Goal: Find specific page/section: Find specific page/section

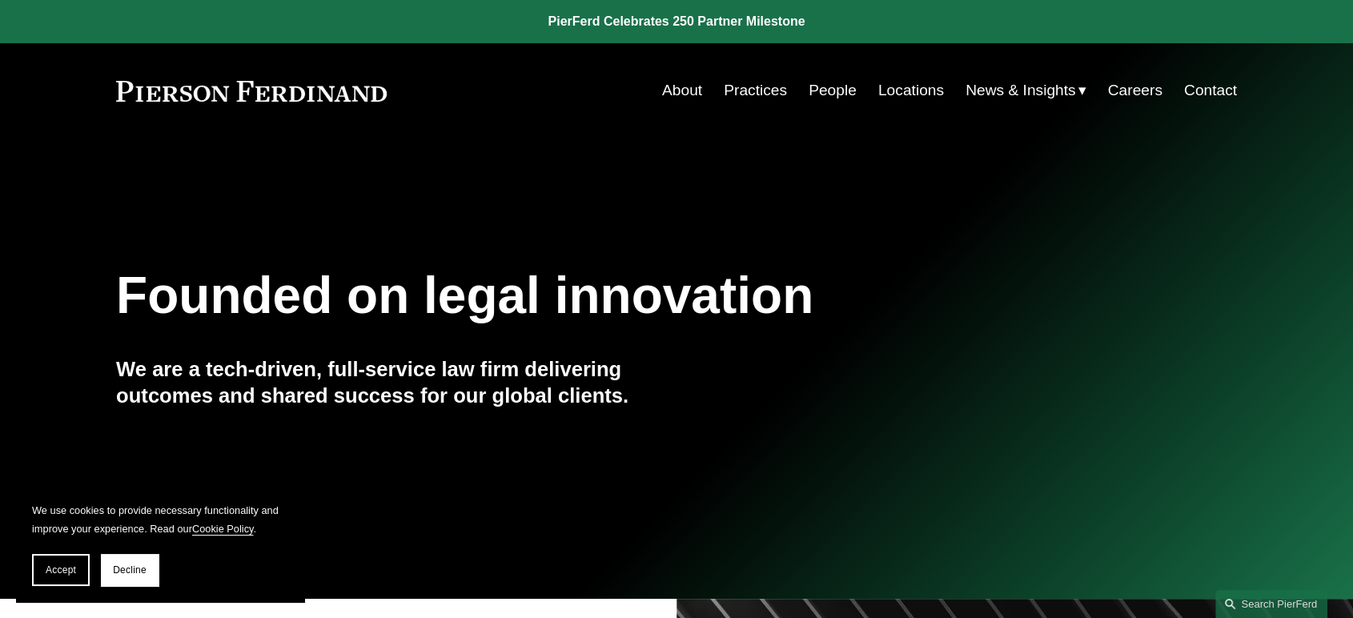
click at [845, 82] on link "People" at bounding box center [833, 90] width 48 height 30
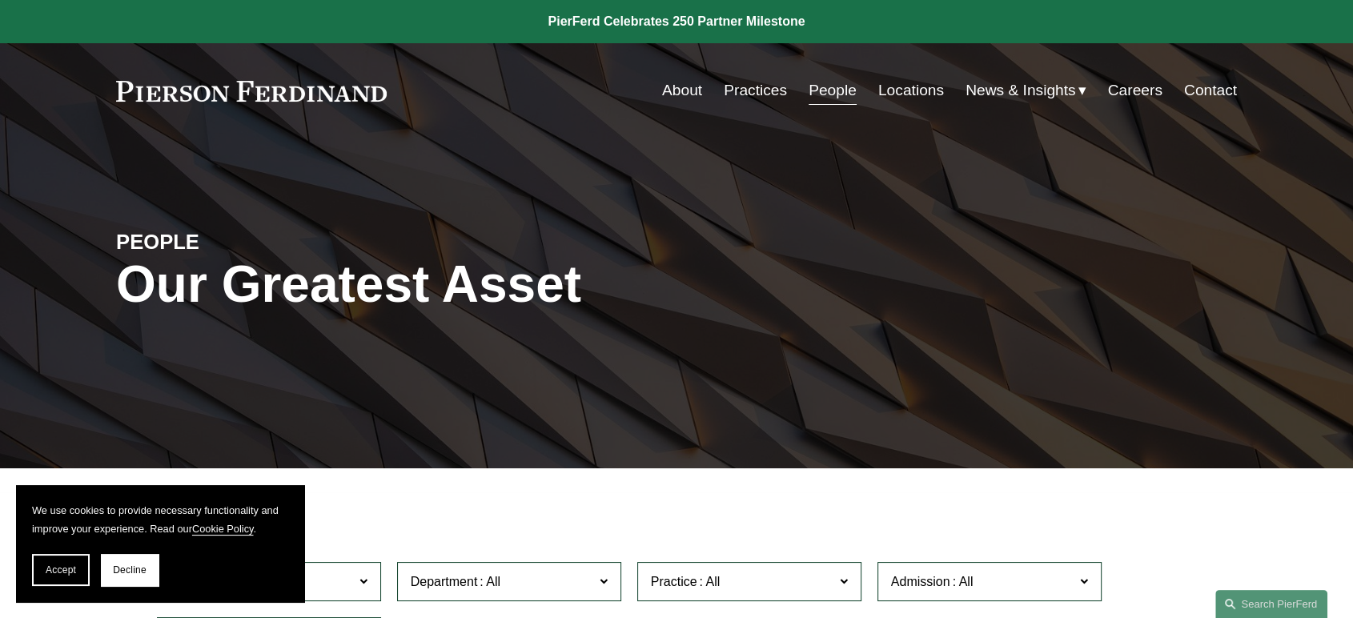
drag, startPoint x: 275, startPoint y: 0, endPoint x: 847, endPoint y: 464, distance: 735.9
click at [847, 464] on div "PEOPLE Our Greatest Asset" at bounding box center [676, 303] width 1353 height 330
click at [68, 581] on button "Accept" at bounding box center [61, 570] width 58 height 32
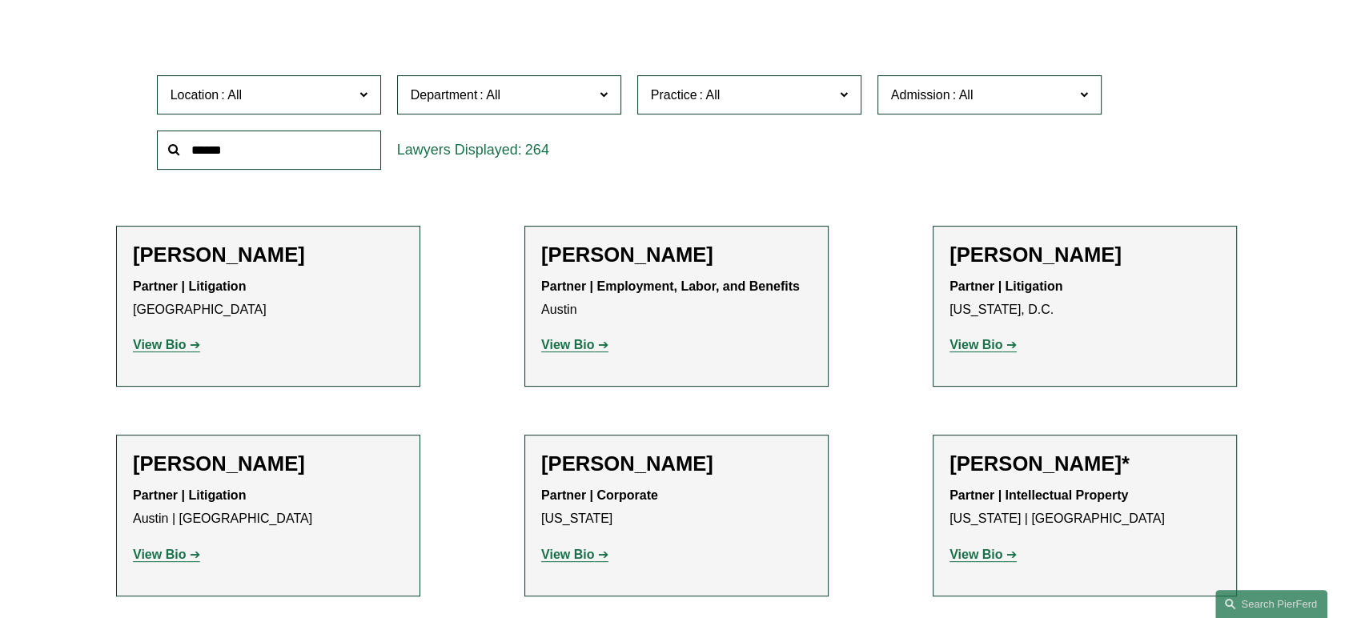
scroll to position [444, 0]
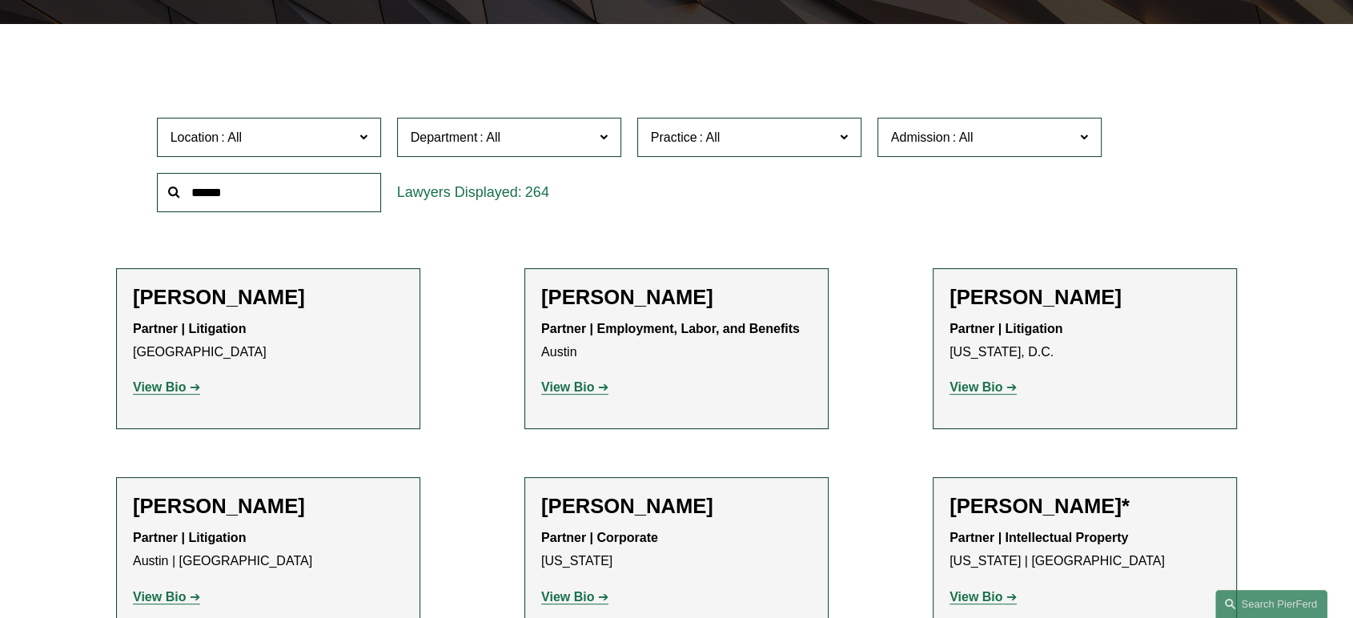
click at [303, 197] on input "text" at bounding box center [269, 192] width 224 height 39
type input "*******"
click at [364, 202] on span at bounding box center [364, 192] width 32 height 32
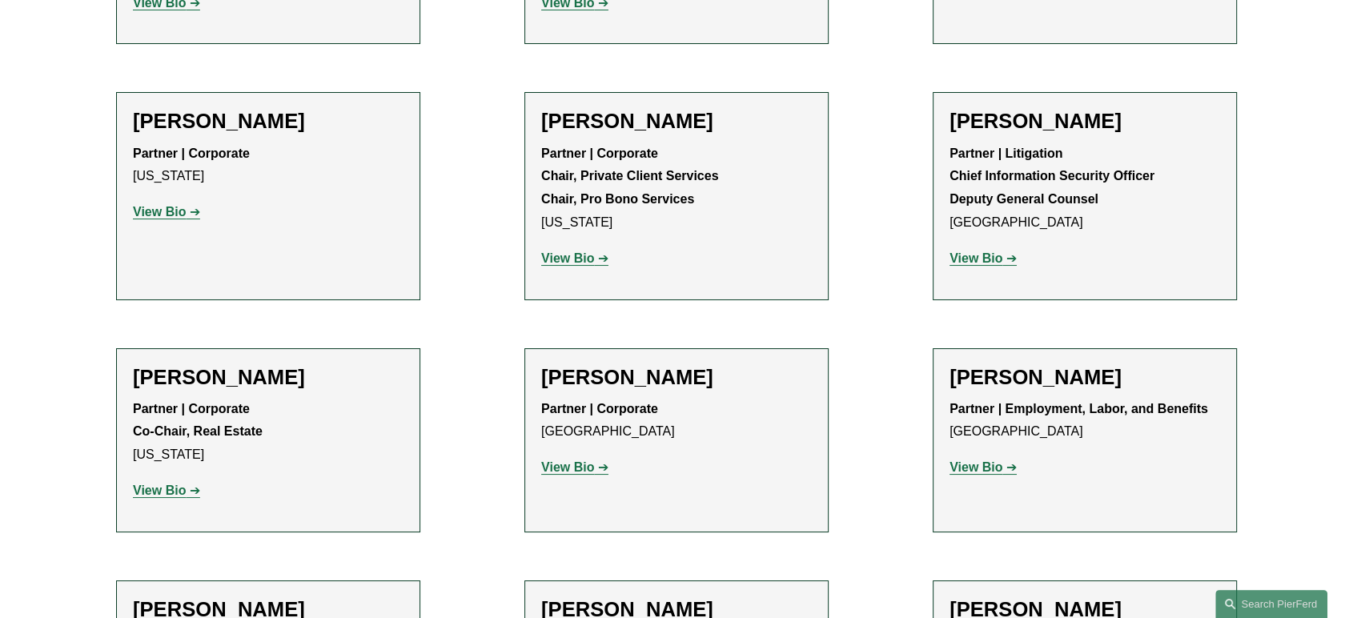
scroll to position [19592, 0]
